Goal: Information Seeking & Learning: Learn about a topic

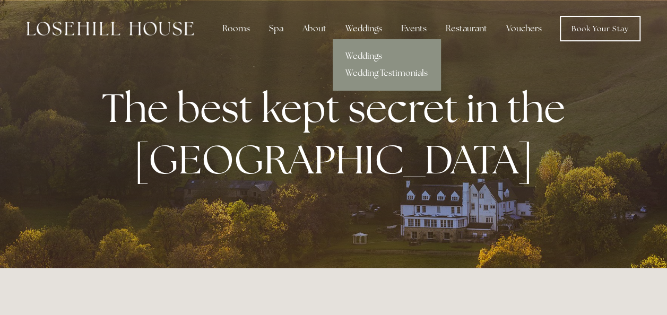
click at [367, 57] on link "Weddings" at bounding box center [387, 56] width 108 height 17
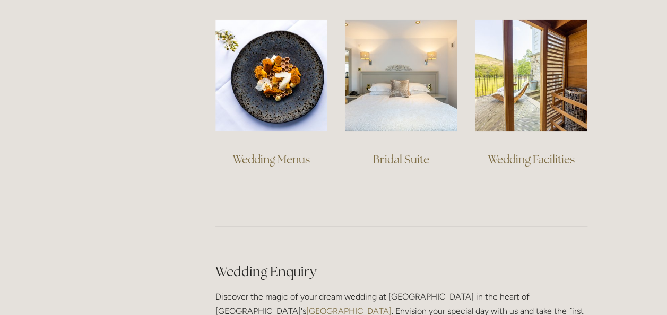
scroll to position [834, 0]
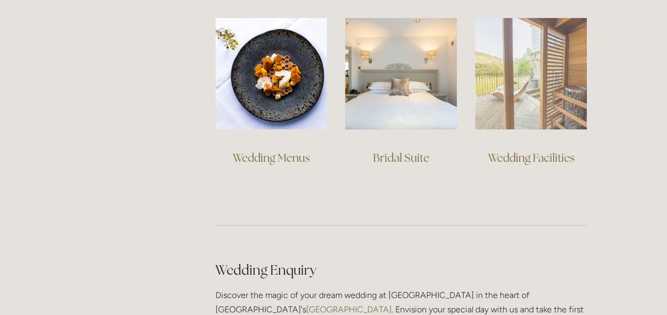
click at [501, 96] on img at bounding box center [531, 74] width 112 height 112
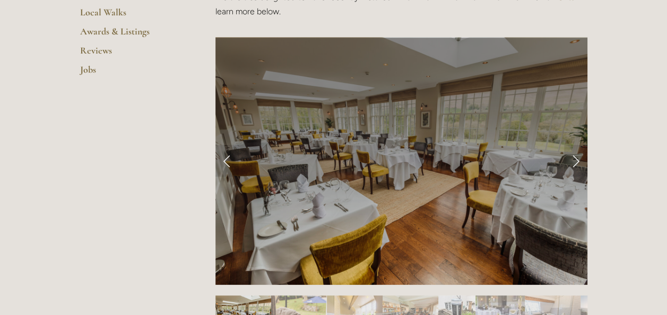
scroll to position [404, 0]
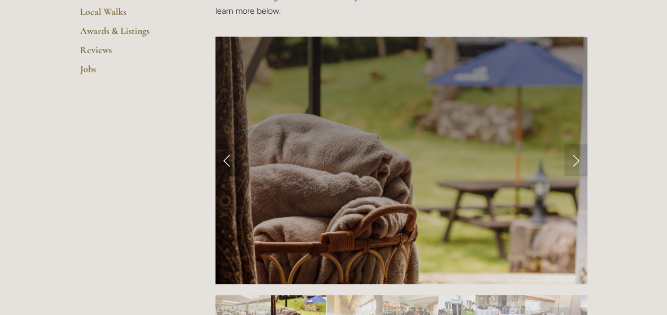
click at [230, 163] on link "Previous Slide" at bounding box center [227, 160] width 23 height 32
click at [577, 161] on link "Next Slide" at bounding box center [575, 160] width 23 height 32
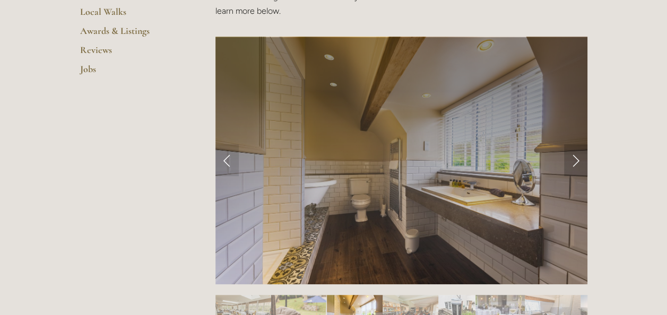
click at [577, 161] on link "Next Slide" at bounding box center [575, 160] width 23 height 32
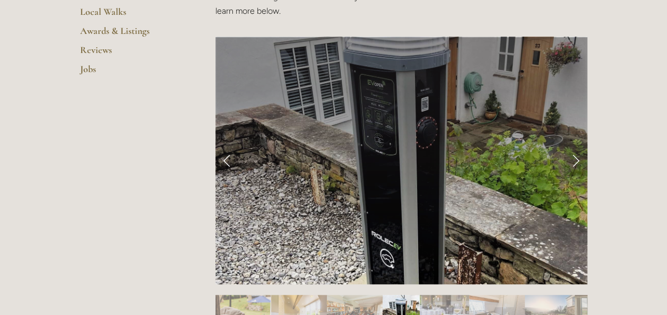
click at [577, 161] on link "Next Slide" at bounding box center [575, 160] width 23 height 32
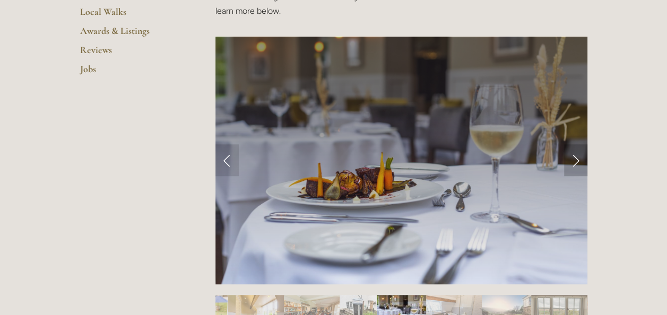
click at [577, 161] on link "Next Slide" at bounding box center [575, 160] width 23 height 32
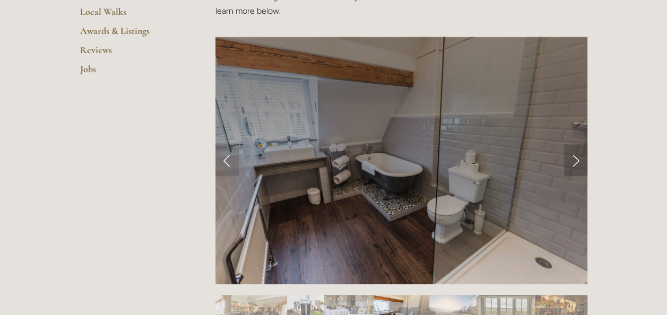
click at [577, 161] on link "Next Slide" at bounding box center [575, 160] width 23 height 32
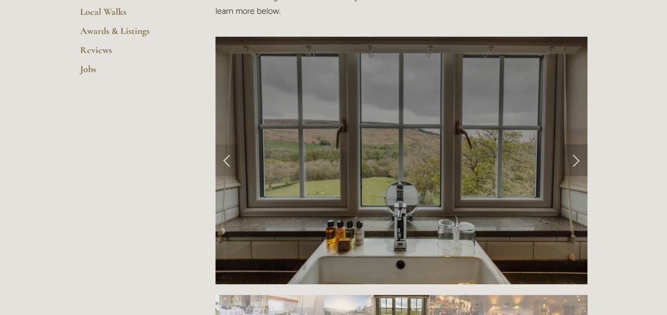
click at [577, 161] on link "Next Slide" at bounding box center [575, 160] width 23 height 32
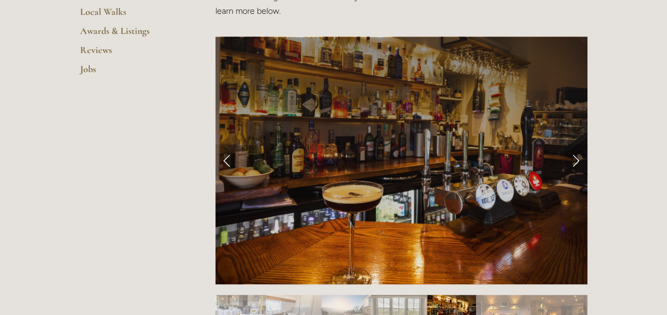
click at [577, 161] on link "Next Slide" at bounding box center [575, 160] width 23 height 32
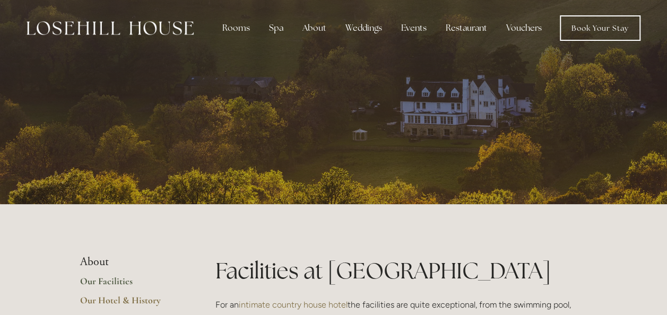
scroll to position [1, 0]
